Goal: Task Accomplishment & Management: Use online tool/utility

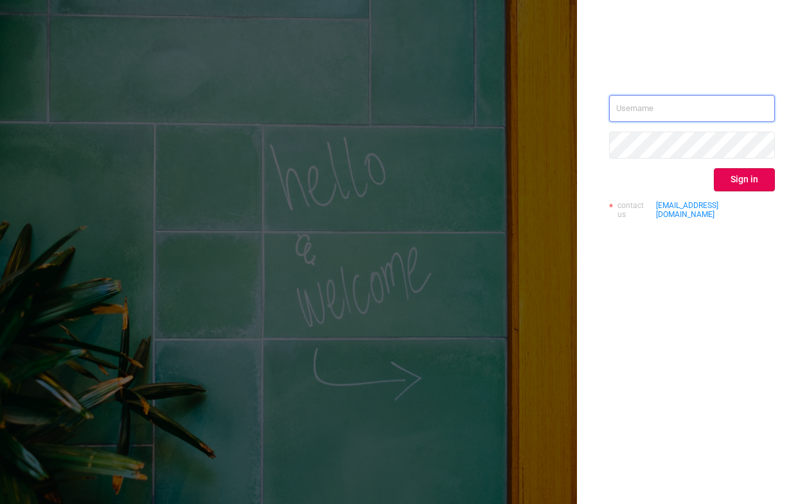
type input "[PERSON_NAME][EMAIL_ADDRESS][DOMAIN_NAME]"
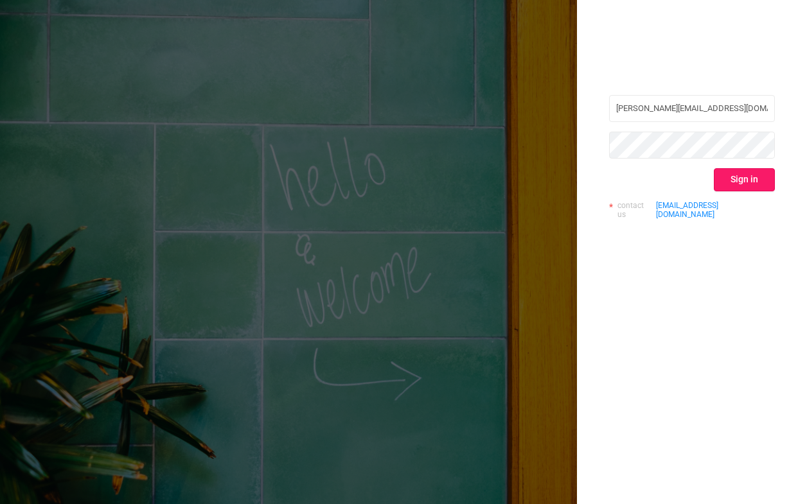
click at [748, 179] on button "Sign in" at bounding box center [744, 179] width 61 height 23
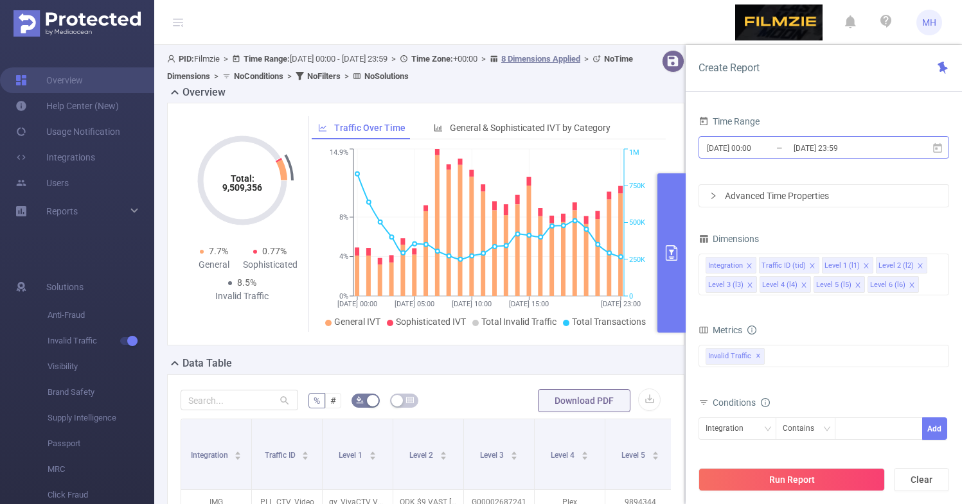
click at [766, 150] on input "[DATE] 00:00" at bounding box center [757, 147] width 104 height 17
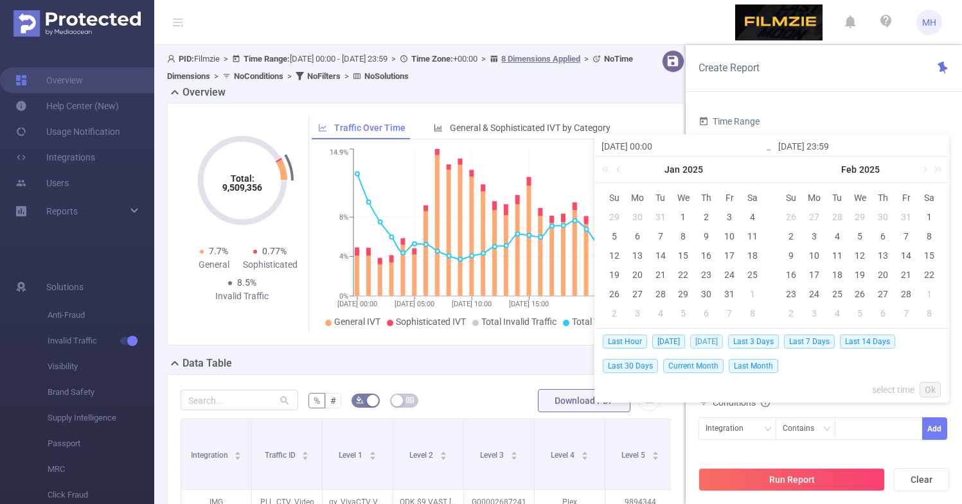
click at [710, 340] on span "[DATE]" at bounding box center [706, 342] width 33 height 14
type input "[DATE] 00:00"
type input "[DATE] 23:59"
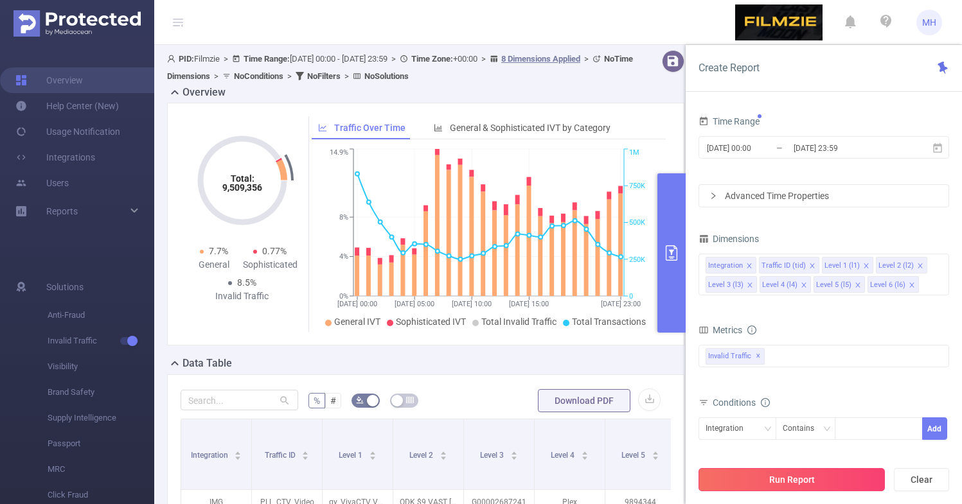
click at [806, 479] on button "Run Report" at bounding box center [791, 479] width 186 height 23
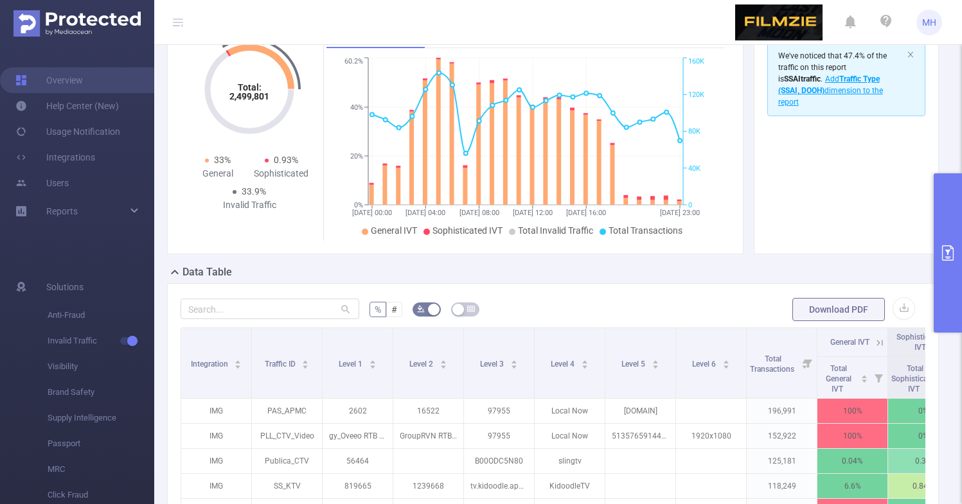
scroll to position [95, 0]
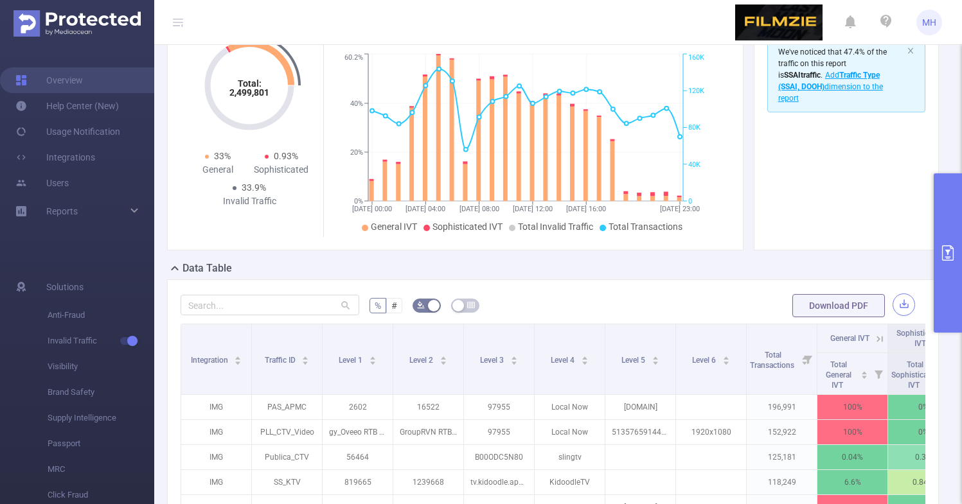
click at [806, 306] on button "button" at bounding box center [903, 305] width 22 height 22
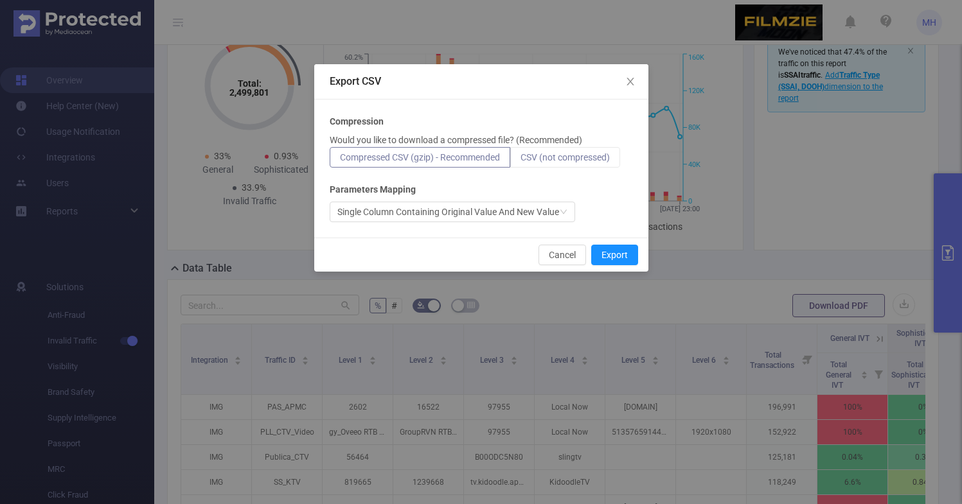
click at [545, 153] on span "CSV (not compressed)" at bounding box center [564, 157] width 89 height 10
click at [520, 161] on input "CSV (not compressed)" at bounding box center [520, 161] width 0 height 0
click at [620, 257] on button "Export" at bounding box center [614, 255] width 47 height 21
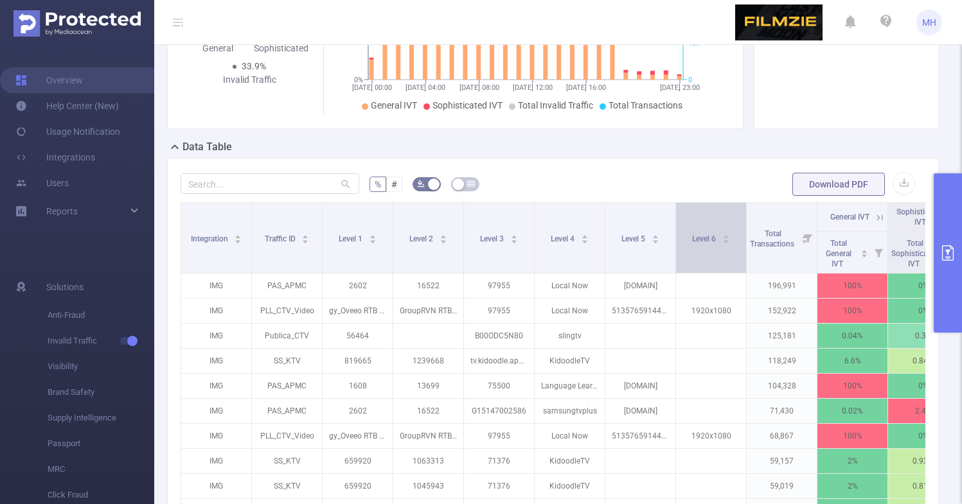
scroll to position [220, 0]
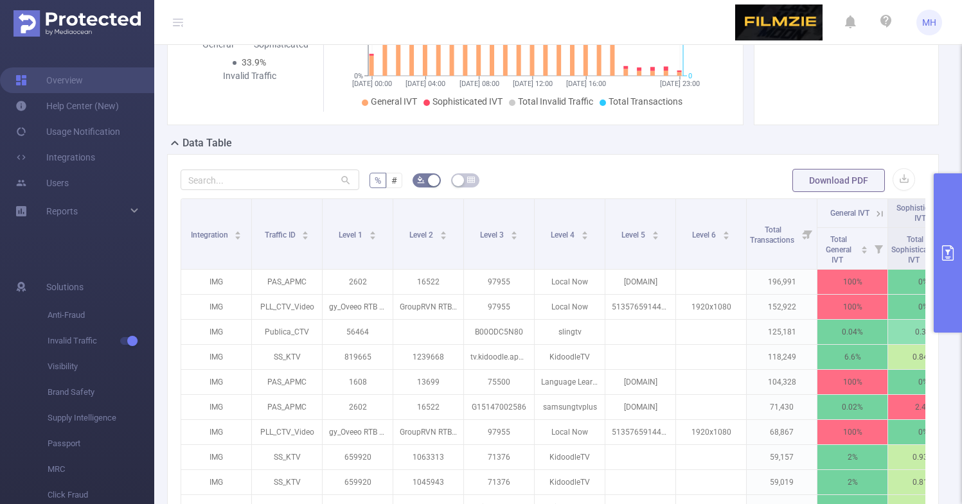
click at [806, 291] on button "primary" at bounding box center [947, 252] width 28 height 159
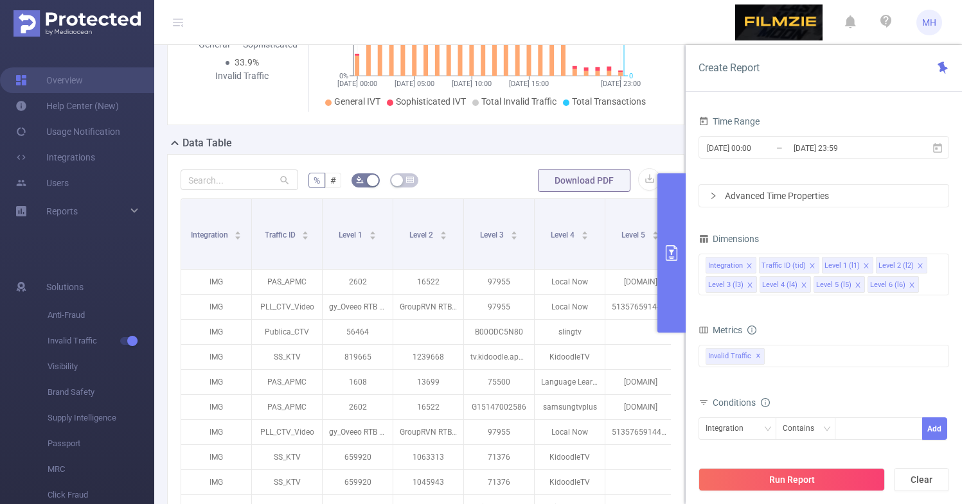
click at [454, 171] on form "% # Download PDF" at bounding box center [425, 181] width 490 height 26
click at [664, 247] on icon "primary" at bounding box center [671, 252] width 15 height 15
